Goal: Navigation & Orientation: Find specific page/section

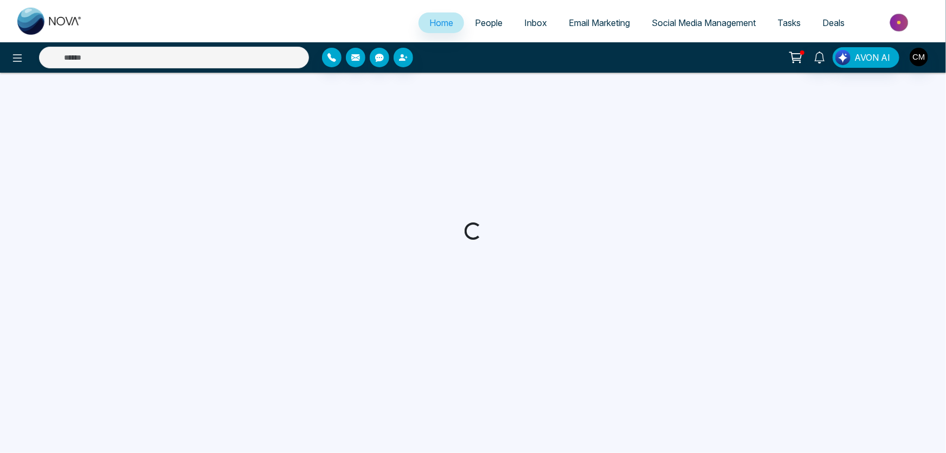
select select "*"
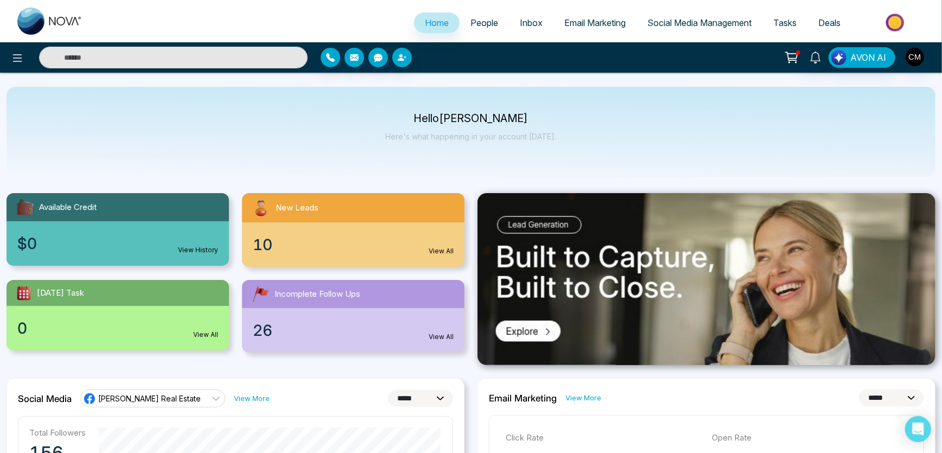
click at [676, 28] on link "Social Media Management" at bounding box center [699, 22] width 126 height 21
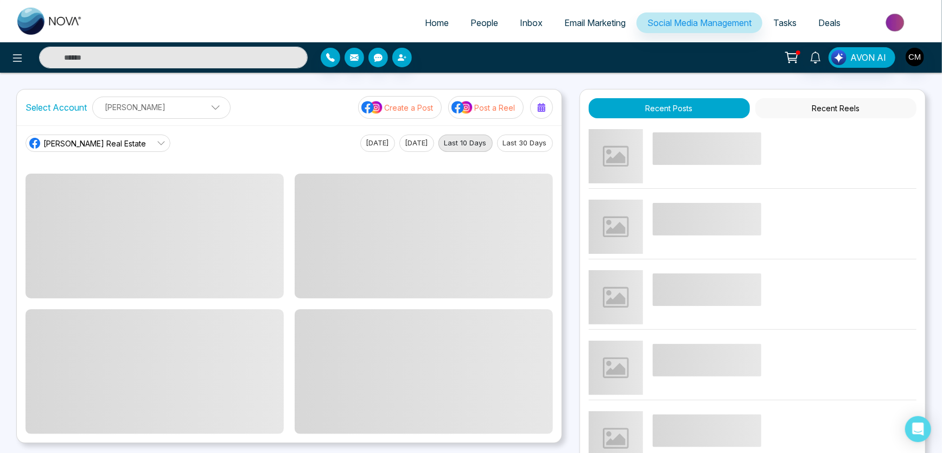
click at [538, 111] on icon at bounding box center [542, 107] width 8 height 9
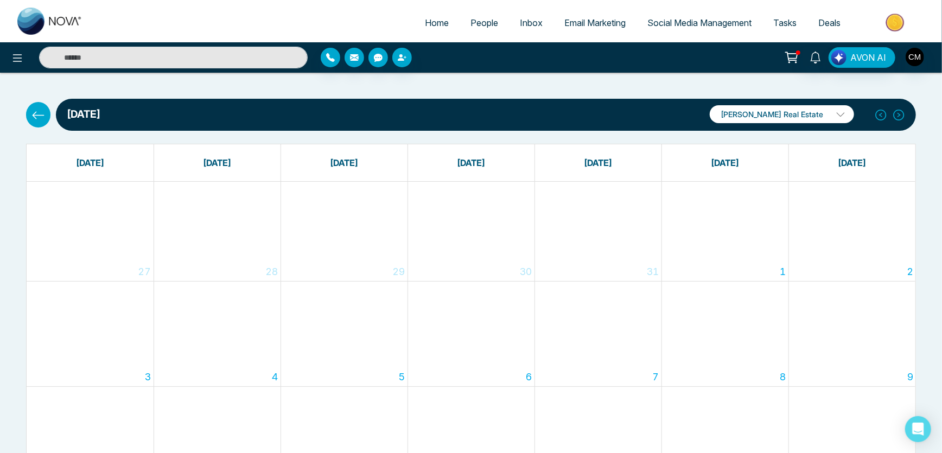
click at [575, 23] on span "Email Marketing" at bounding box center [594, 22] width 61 height 11
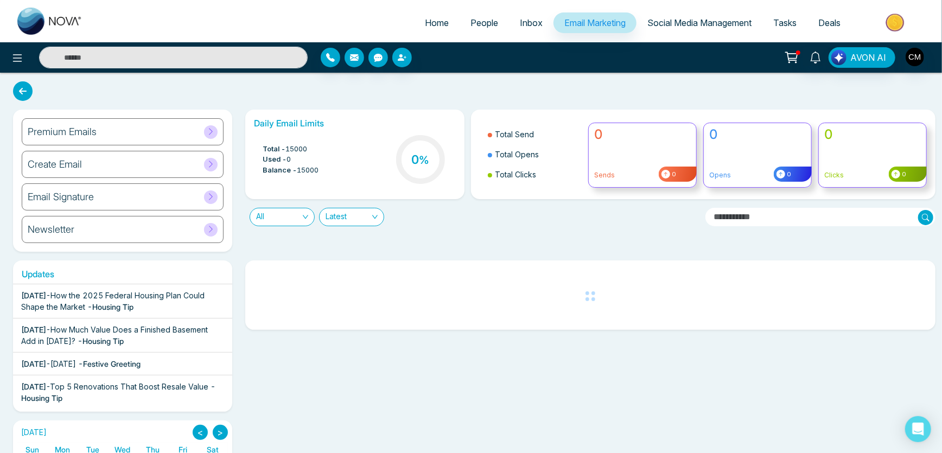
click at [85, 139] on div "Premium Emails" at bounding box center [123, 131] width 202 height 27
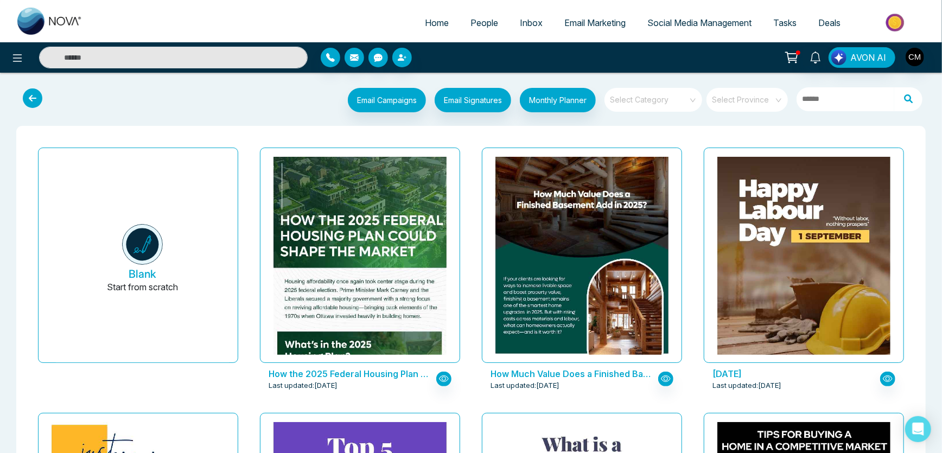
click at [684, 104] on input "search" at bounding box center [649, 96] width 78 height 16
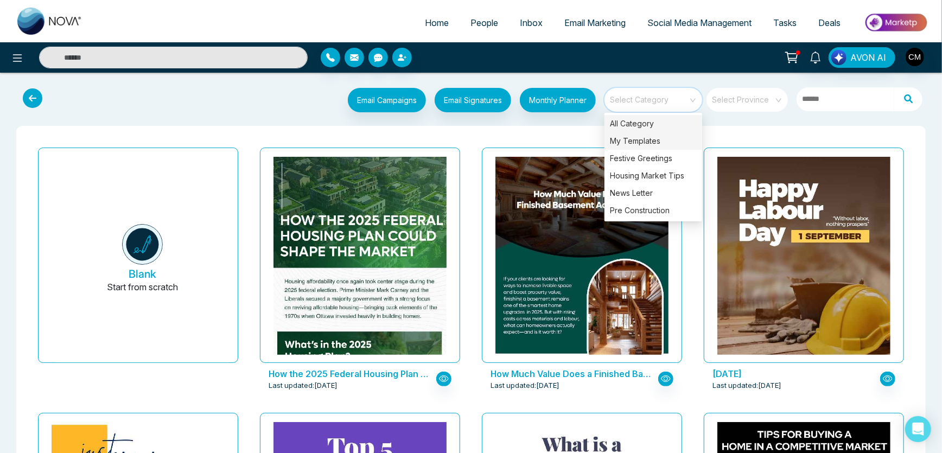
click at [658, 141] on div "My Templates" at bounding box center [653, 140] width 98 height 17
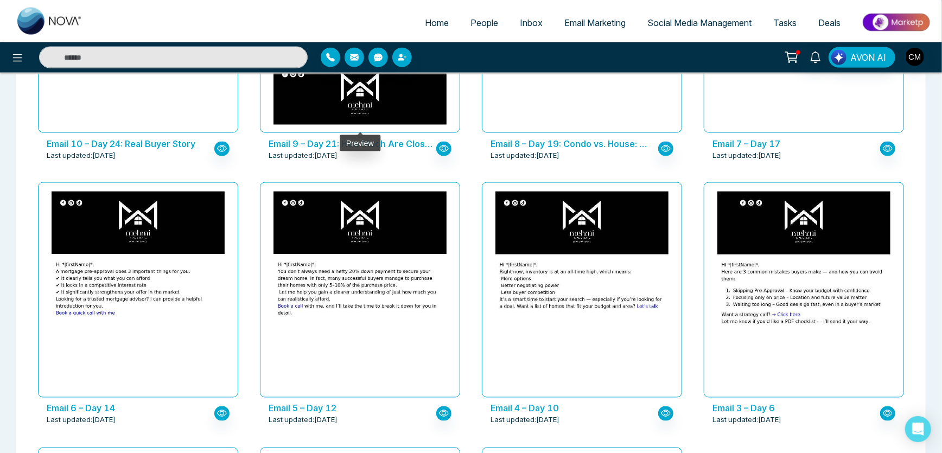
scroll to position [916, 0]
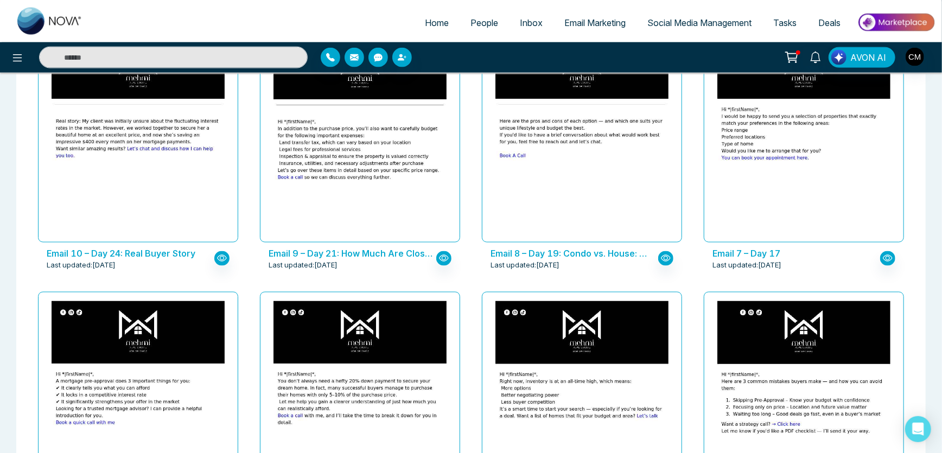
click at [469, 32] on link "People" at bounding box center [483, 22] width 49 height 21
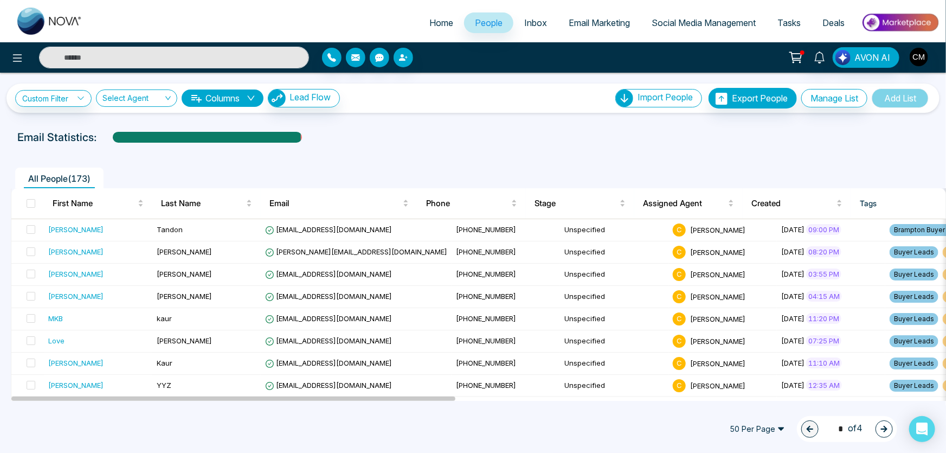
click at [798, 16] on link "Tasks" at bounding box center [789, 22] width 45 height 21
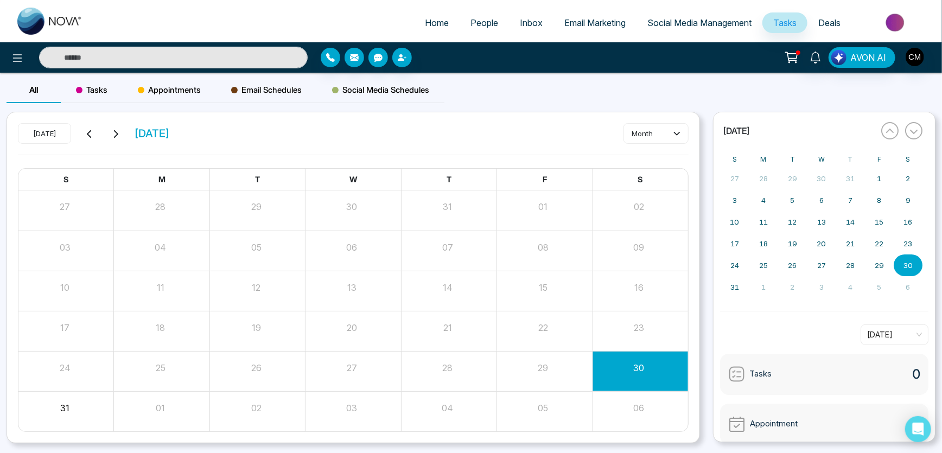
click at [718, 32] on link "Social Media Management" at bounding box center [699, 22] width 126 height 21
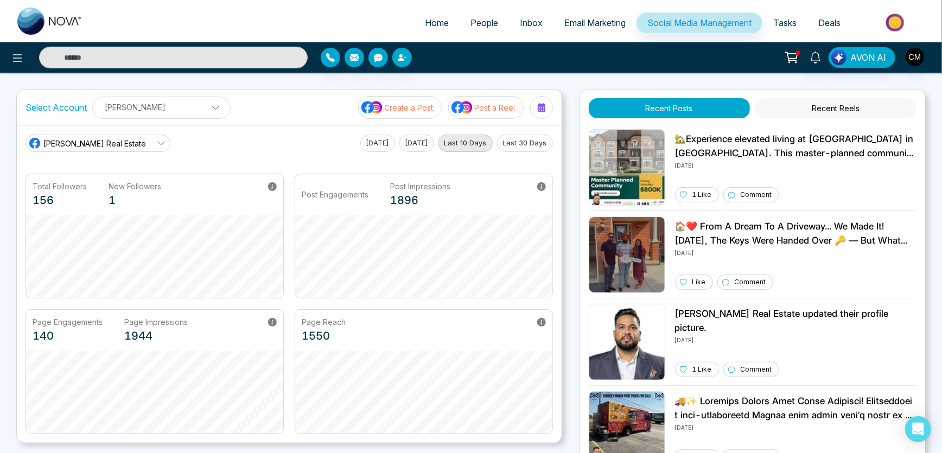
click at [815, 106] on button "Recent Reels" at bounding box center [835, 108] width 161 height 20
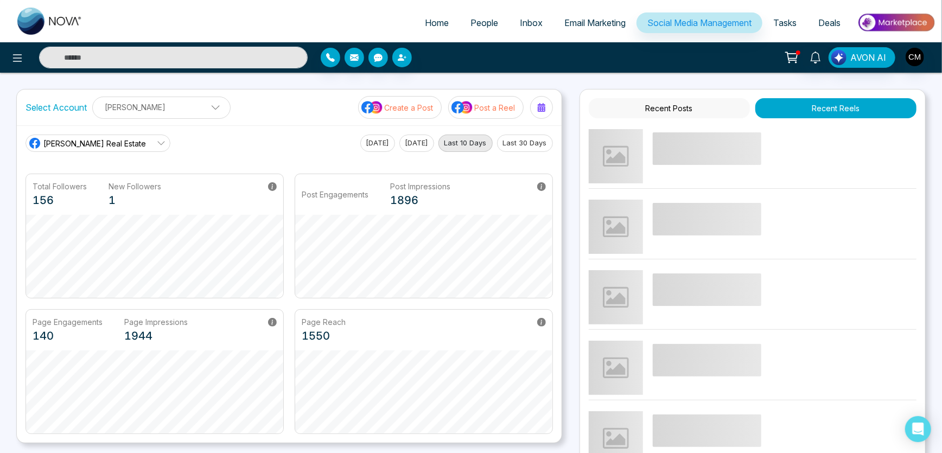
click at [597, 27] on link "Email Marketing" at bounding box center [594, 22] width 83 height 21
